Goal: Navigation & Orientation: Go to known website

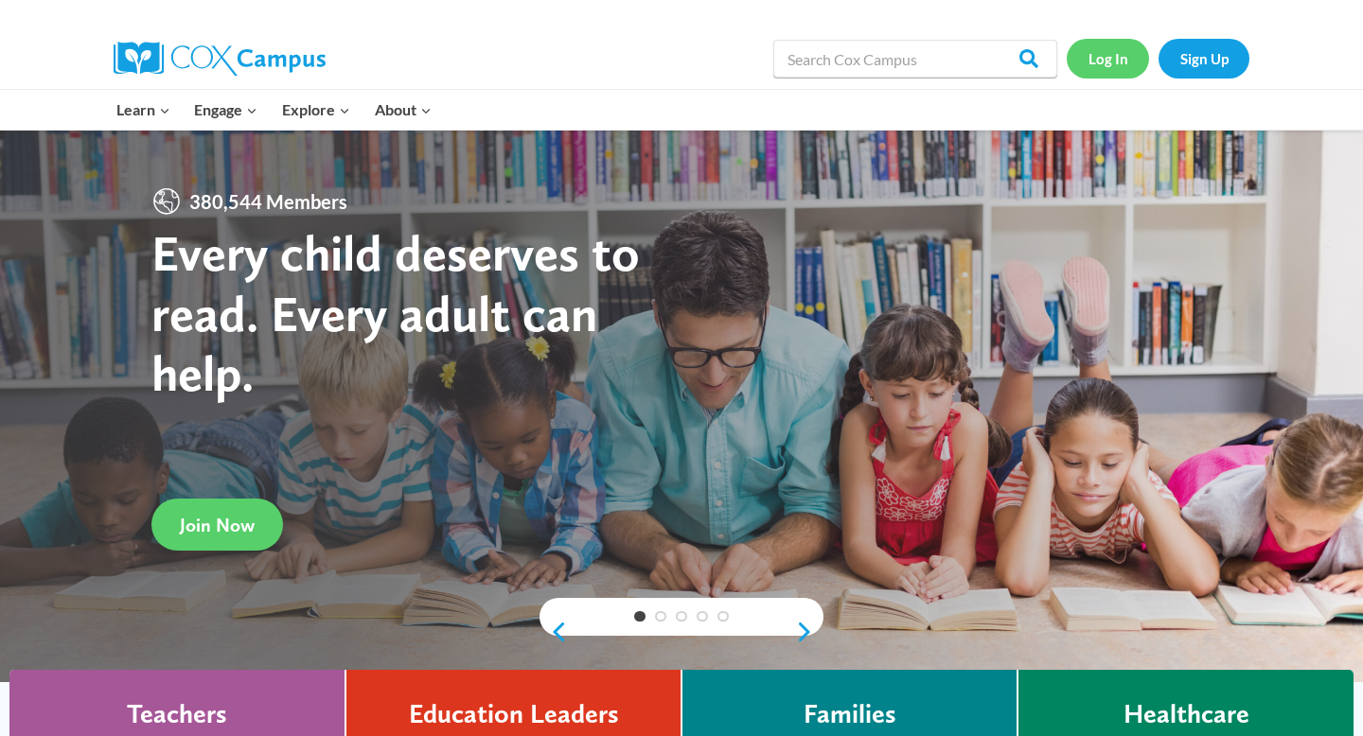
click at [1126, 54] on link "Log In" at bounding box center [1108, 58] width 82 height 39
click at [1101, 61] on link "Log In" at bounding box center [1108, 58] width 82 height 39
